Goal: Information Seeking & Learning: Learn about a topic

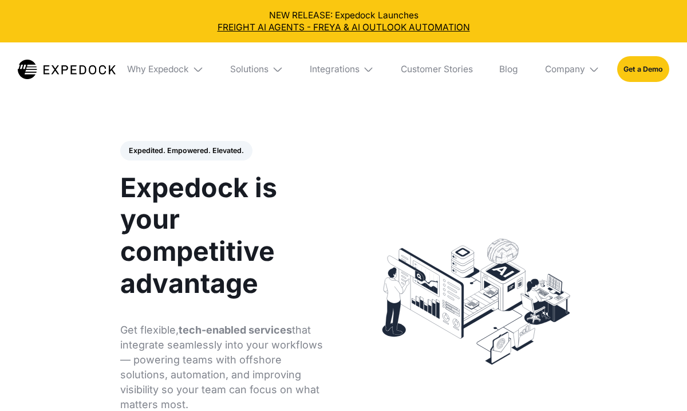
select select
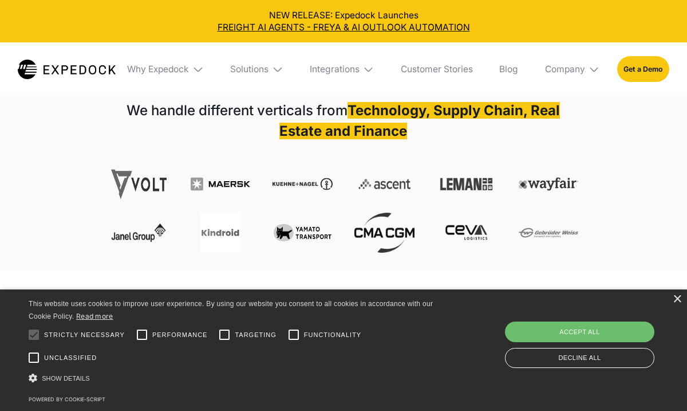
scroll to position [431, 0]
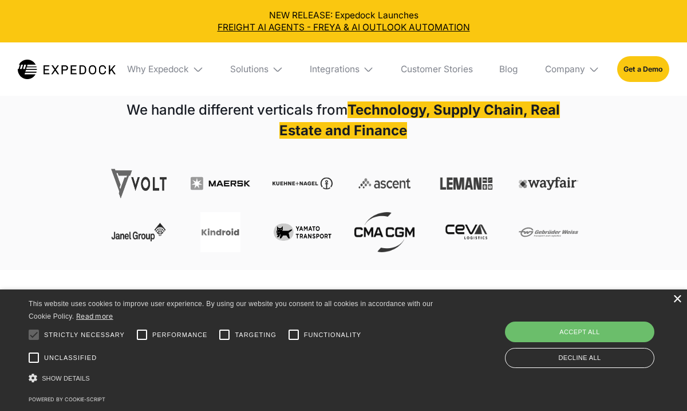
click at [674, 299] on div "×" at bounding box center [677, 299] width 9 height 9
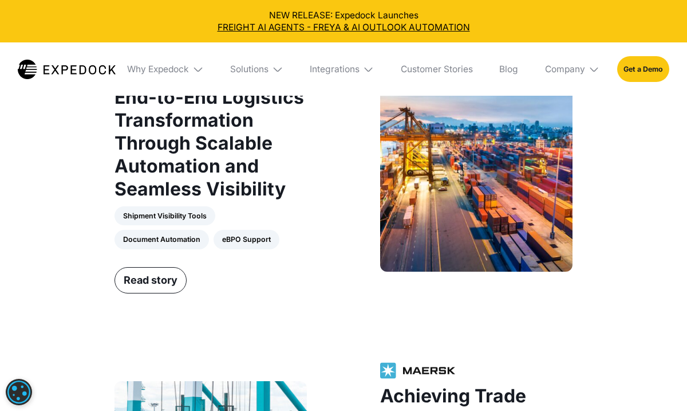
scroll to position [1195, 0]
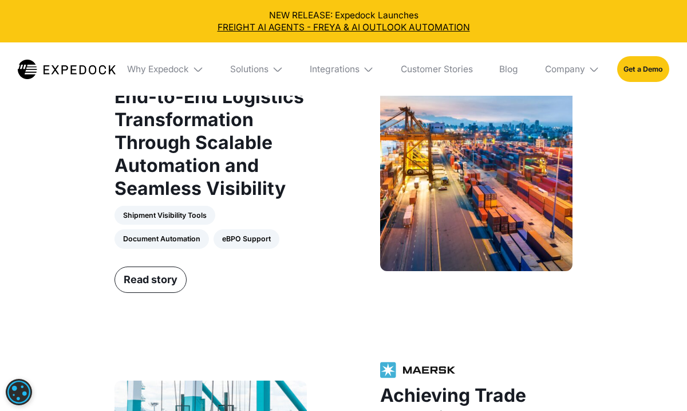
click at [196, 72] on img at bounding box center [197, 69] width 11 height 11
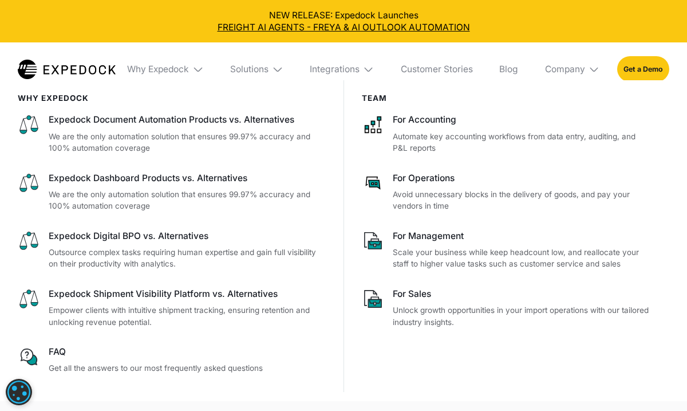
click at [196, 72] on img at bounding box center [197, 69] width 11 height 11
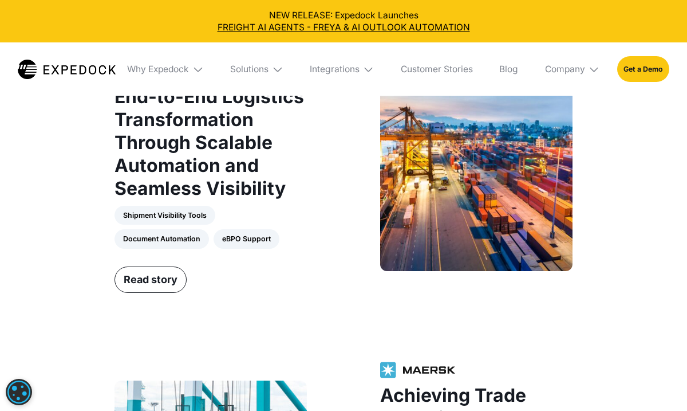
click at [196, 72] on img at bounding box center [197, 69] width 11 height 11
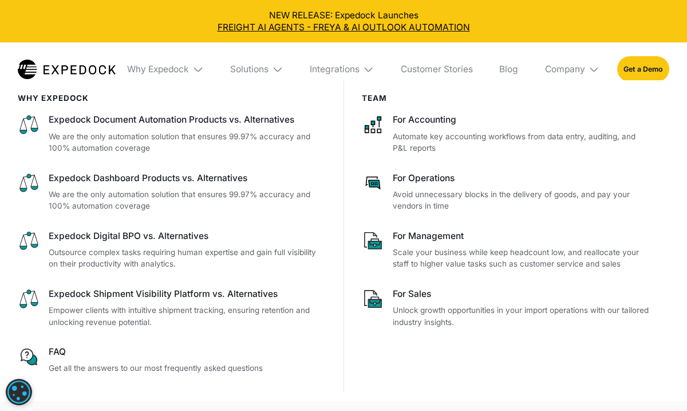
click at [275, 65] on img at bounding box center [277, 69] width 11 height 11
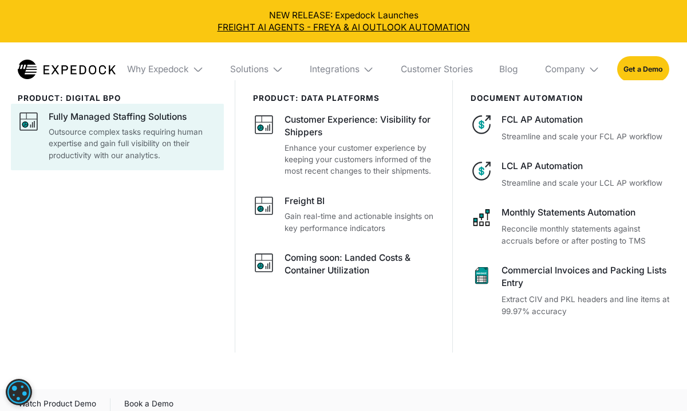
scroll to position [1129, 0]
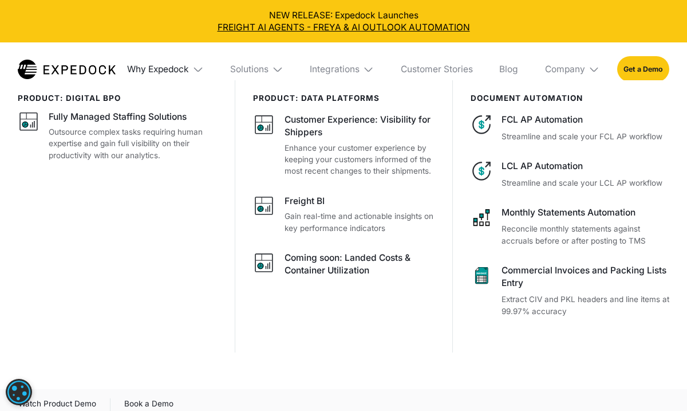
click at [183, 70] on div "Why Expedock" at bounding box center [158, 69] width 62 height 11
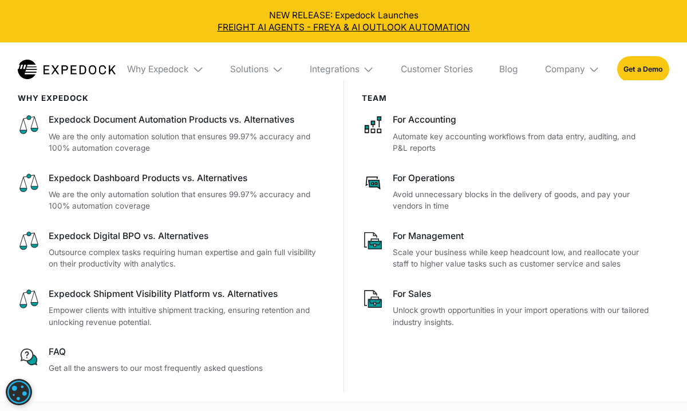
scroll to position [1099, 0]
click at [198, 72] on img at bounding box center [197, 69] width 11 height 11
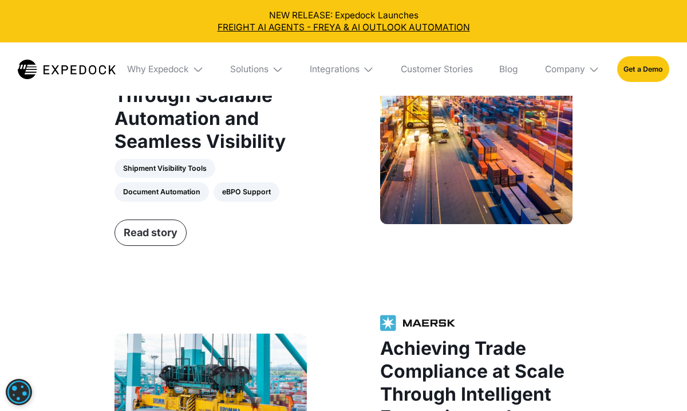
click at [144, 242] on link "Read story" at bounding box center [151, 232] width 72 height 26
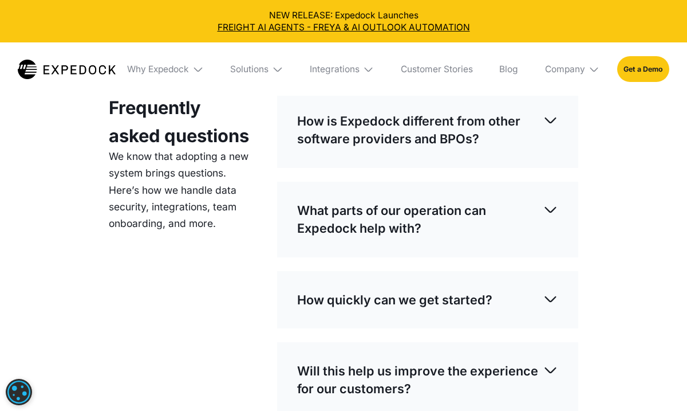
scroll to position [3090, 0]
click at [551, 121] on img at bounding box center [550, 119] width 15 height 15
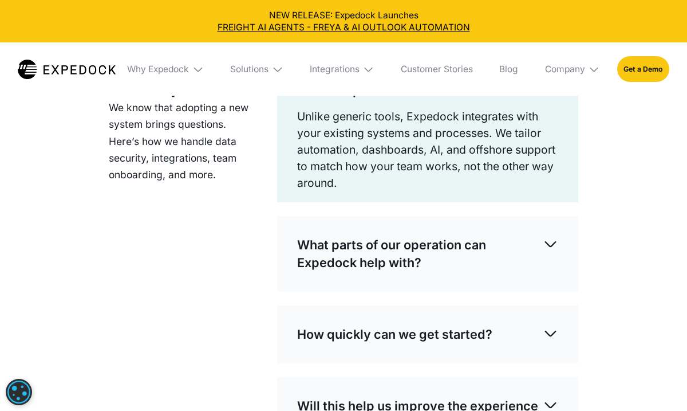
scroll to position [3139, 0]
click at [557, 248] on img at bounding box center [550, 242] width 15 height 15
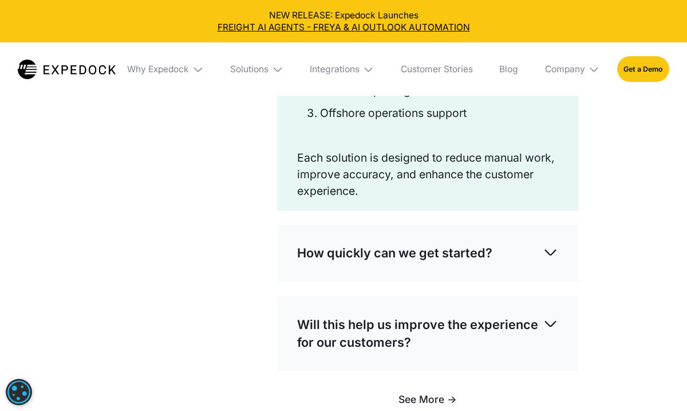
click at [545, 250] on img at bounding box center [550, 251] width 15 height 15
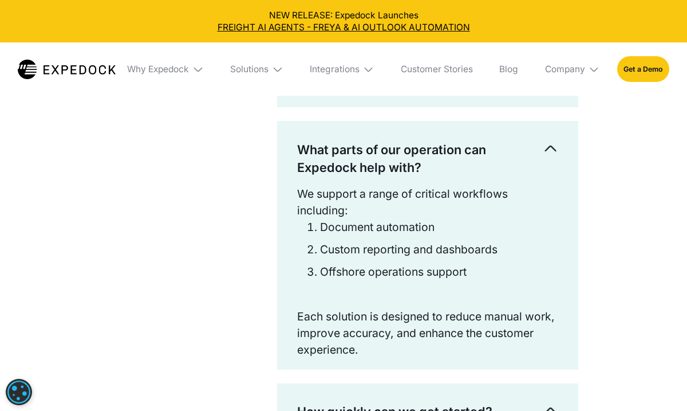
scroll to position [3234, 0]
click at [281, 69] on img at bounding box center [277, 69] width 11 height 11
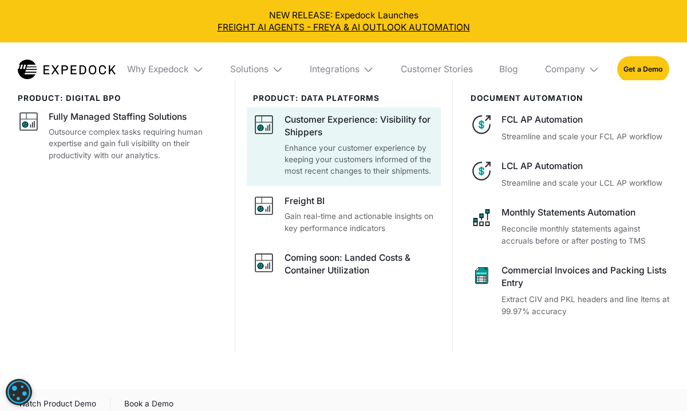
click at [344, 167] on p "Enhance your customer experience by keeping your customers informed of the most…" at bounding box center [360, 159] width 150 height 35
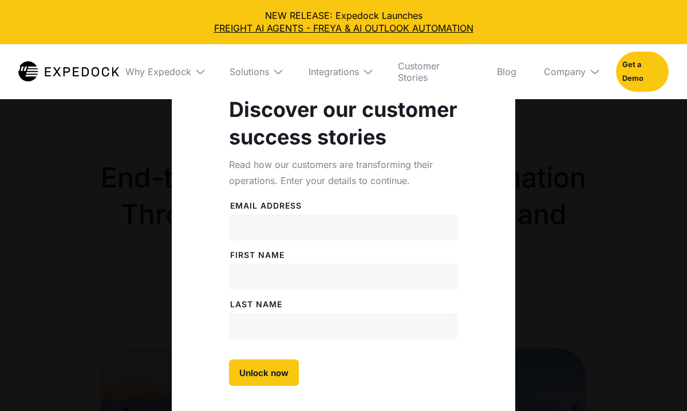
select select
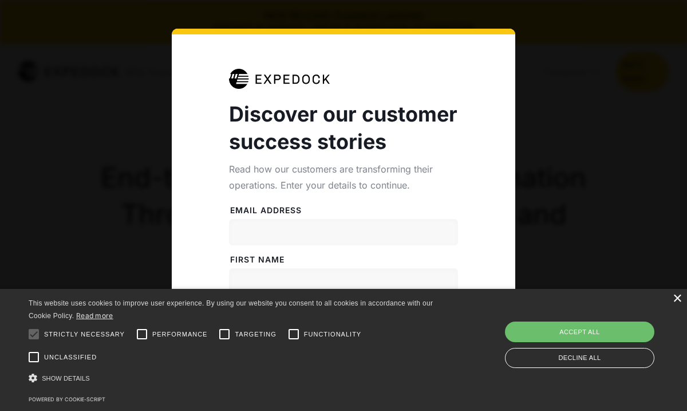
click at [679, 299] on div "×" at bounding box center [677, 298] width 9 height 9
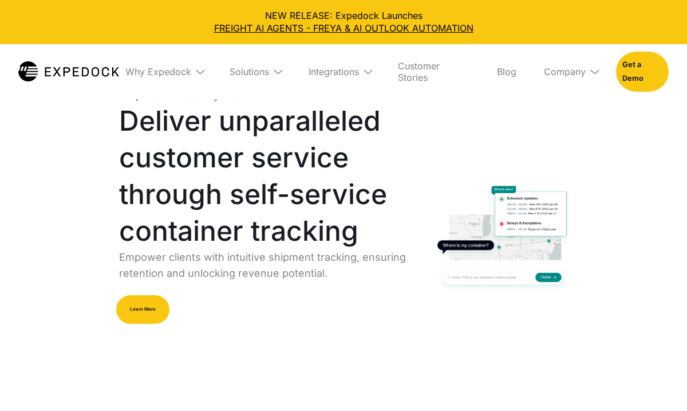
select select
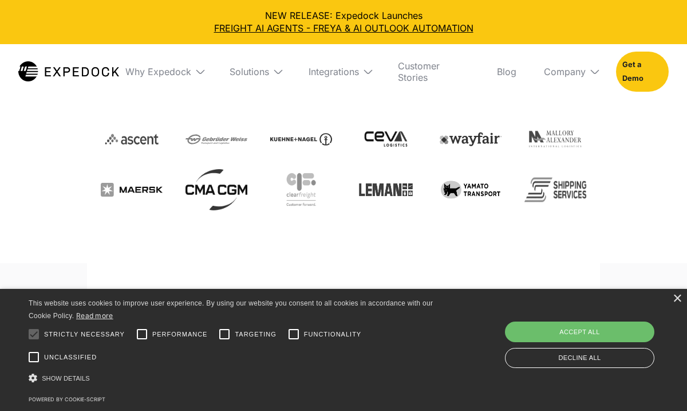
scroll to position [297, 0]
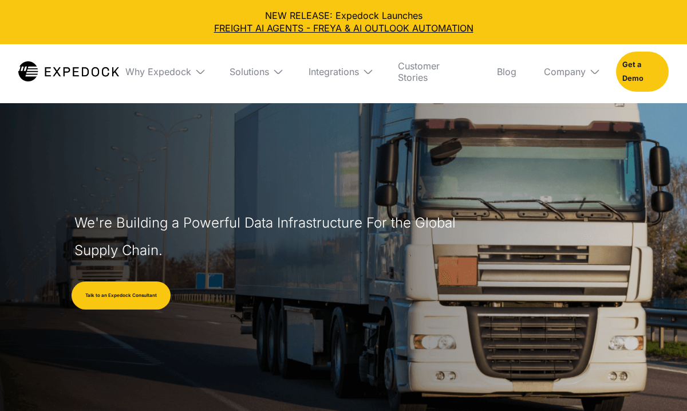
select select
